Goal: Book appointment/travel/reservation

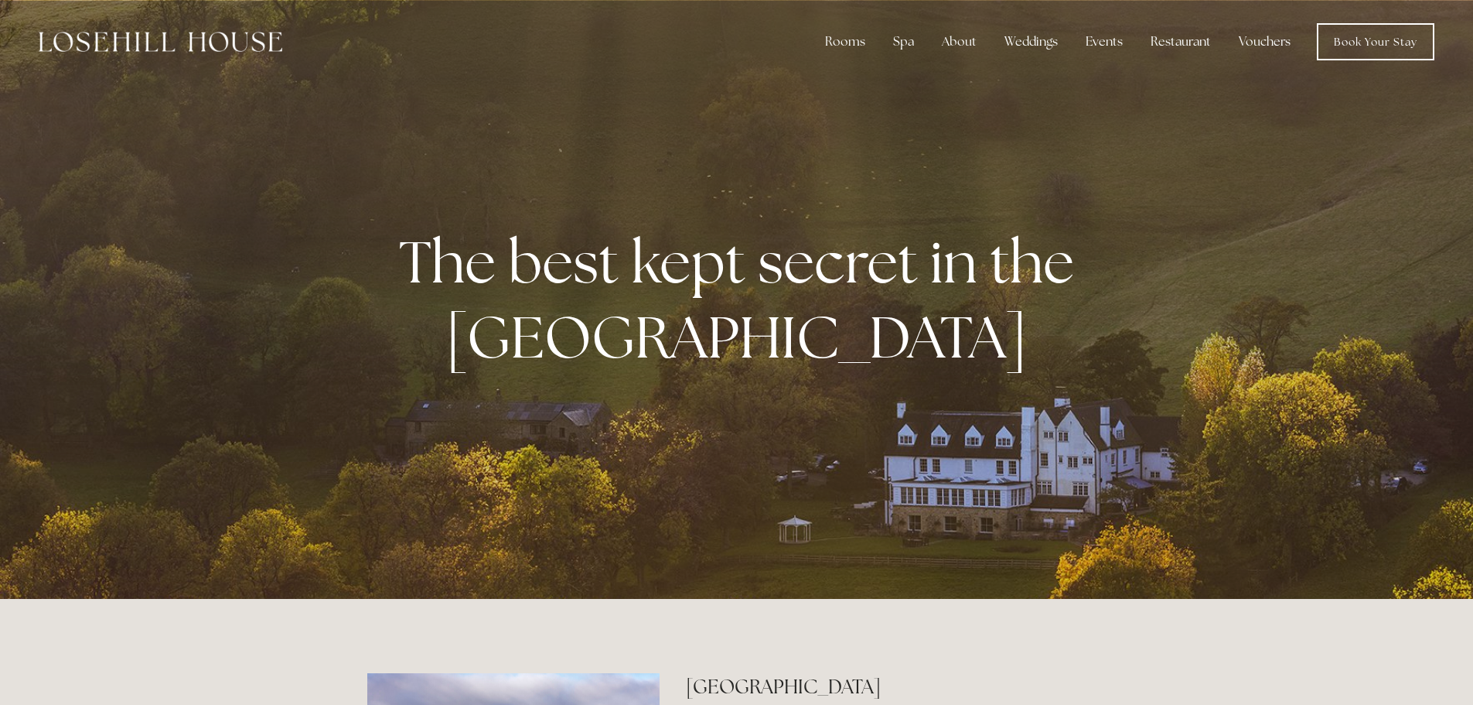
drag, startPoint x: 316, startPoint y: 371, endPoint x: 336, endPoint y: 81, distance: 290.7
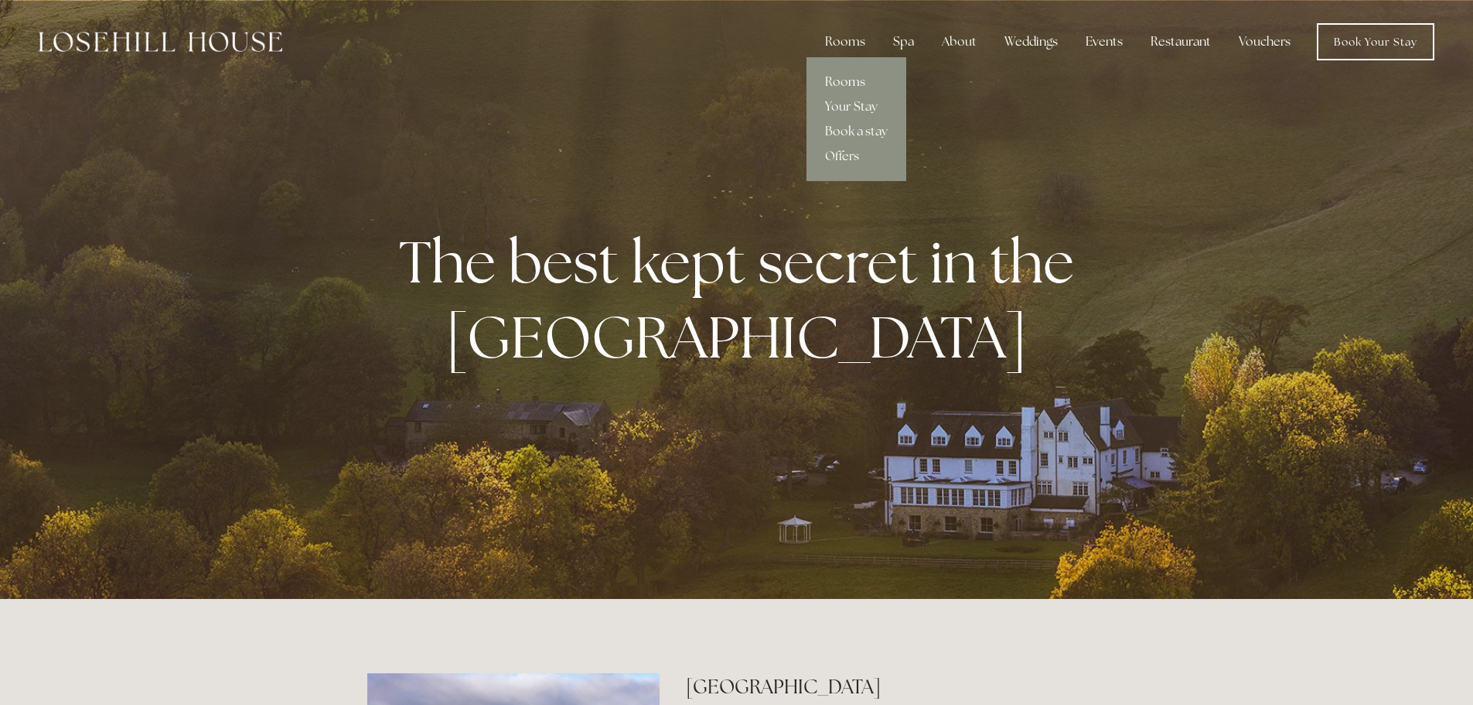
click at [856, 82] on link "Rooms" at bounding box center [857, 82] width 100 height 25
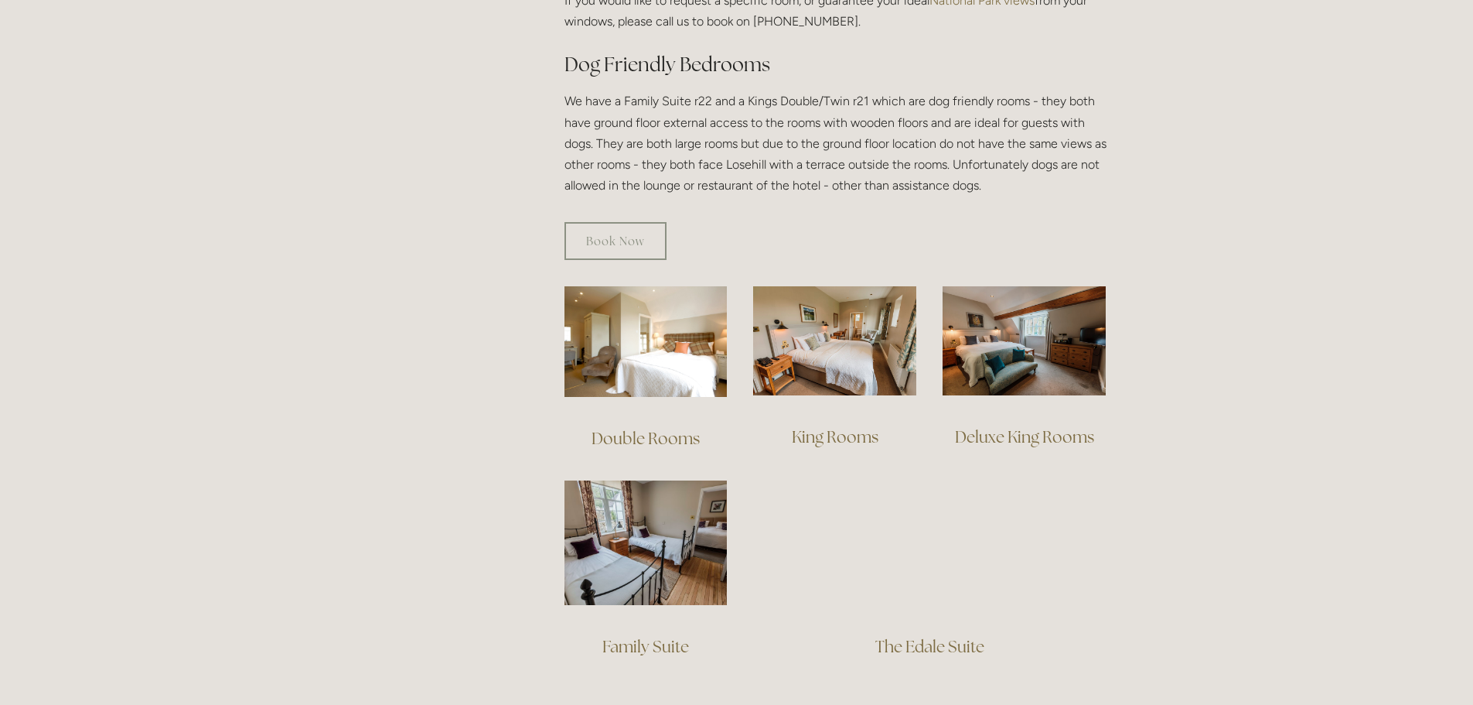
scroll to position [928, 0]
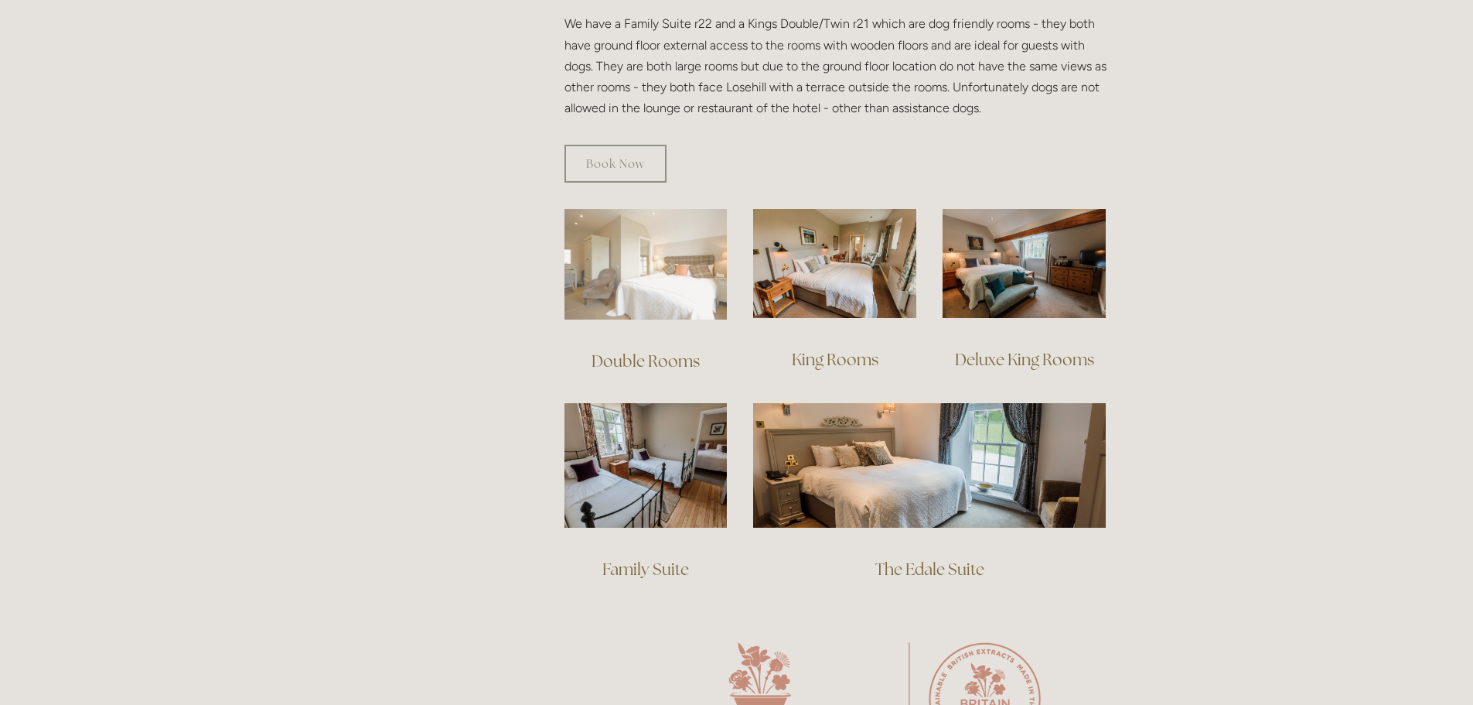
click at [660, 275] on img at bounding box center [646, 264] width 163 height 111
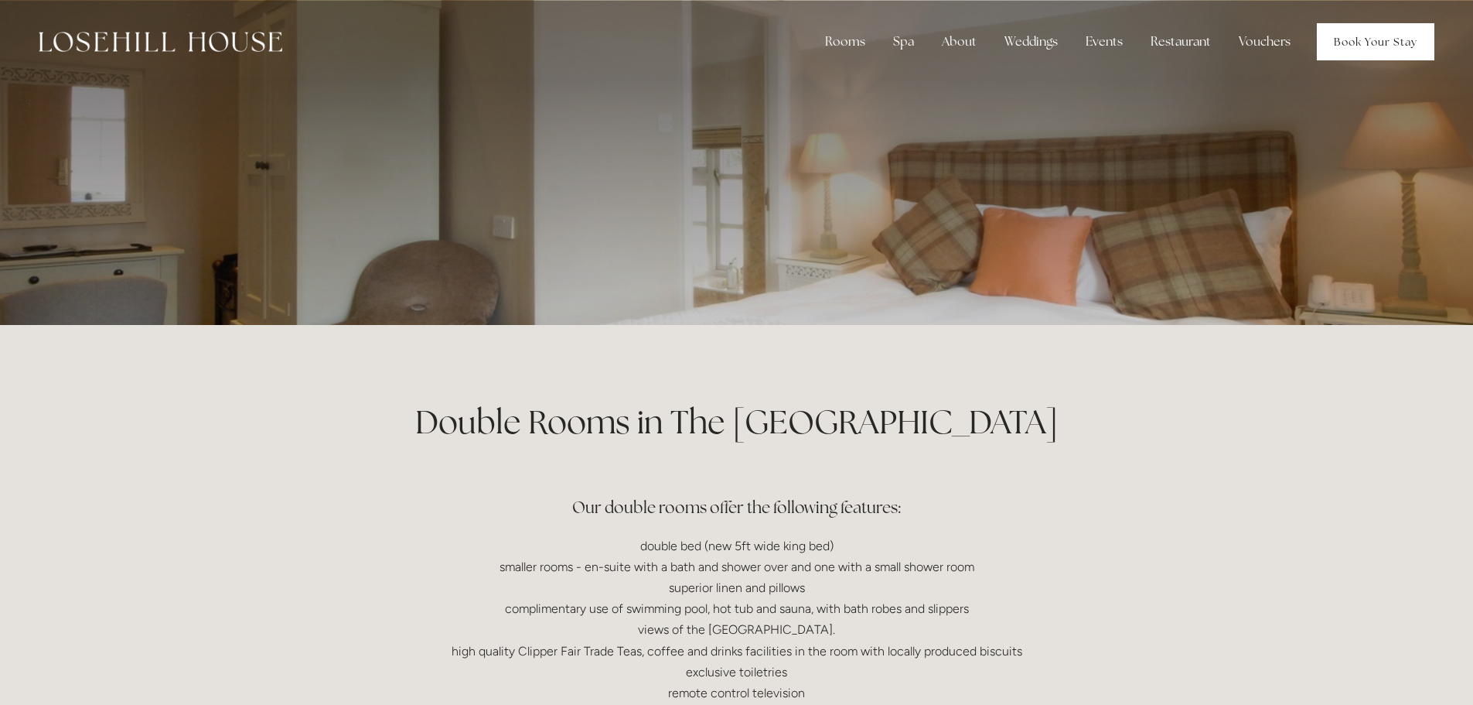
click at [1351, 45] on link "Book Your Stay" at bounding box center [1376, 41] width 118 height 37
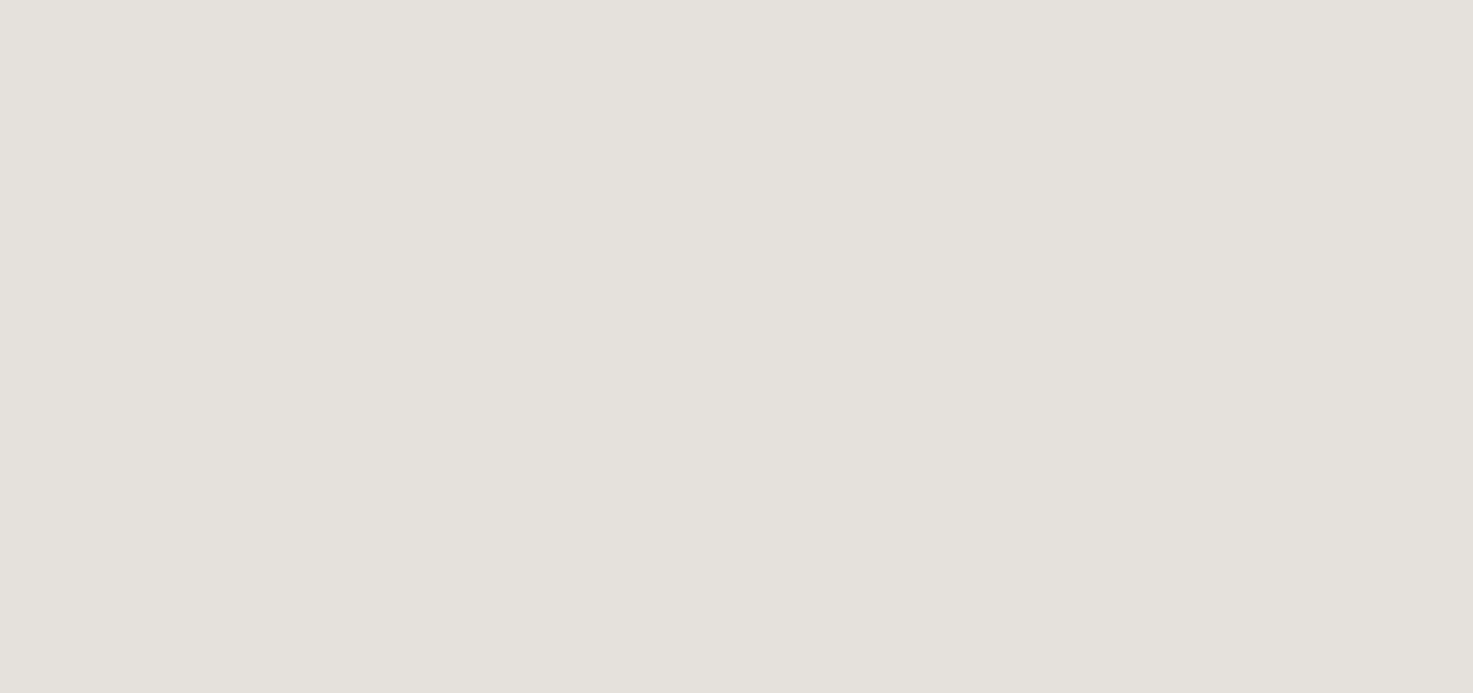
scroll to position [1090, 0]
